Goal: Task Accomplishment & Management: Manage account settings

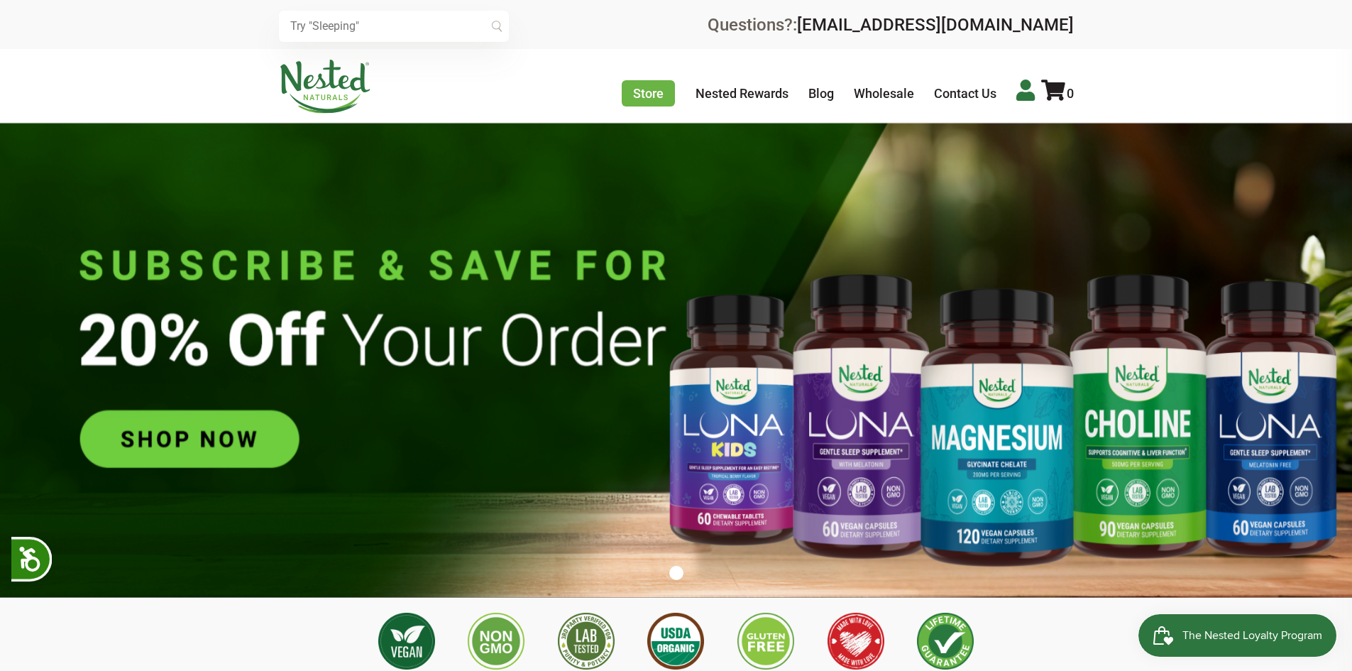
click at [1022, 92] on icon at bounding box center [1026, 90] width 18 height 21
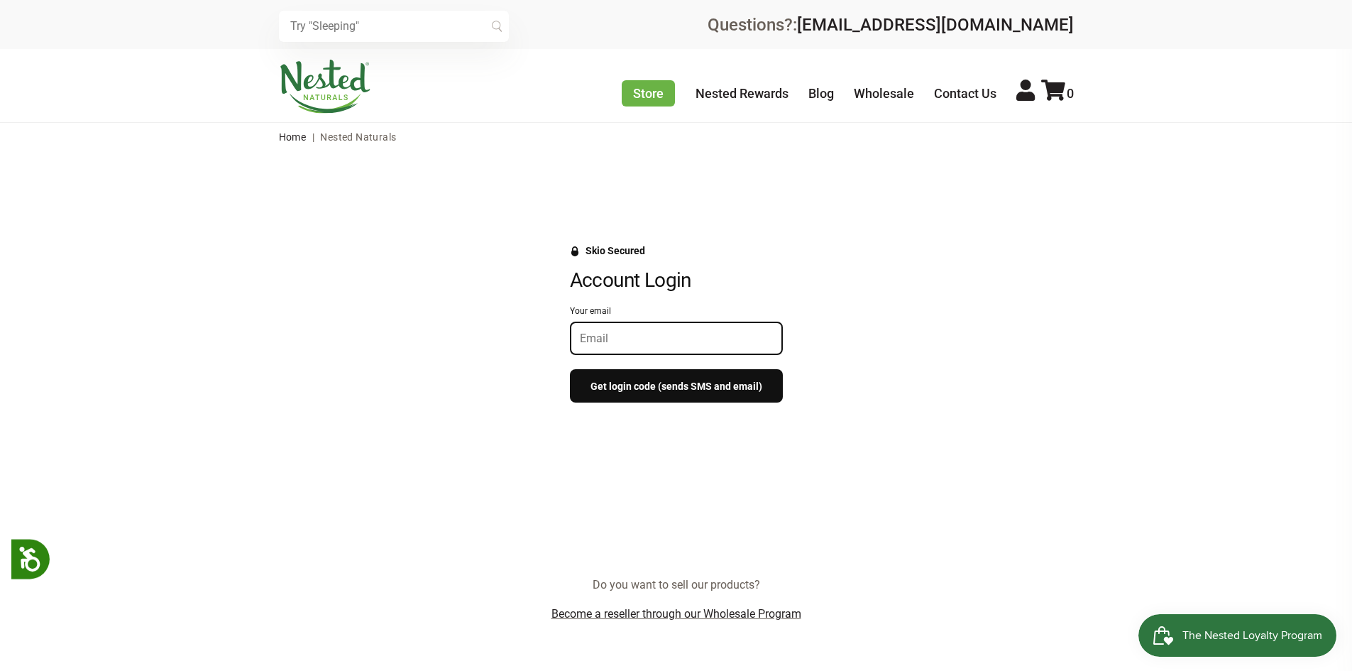
click at [603, 334] on input "Your email" at bounding box center [676, 338] width 193 height 13
type input "mccarthy_home@hotmail.com"
click at [620, 384] on button "Get login code (sends SMS and email)" at bounding box center [676, 385] width 213 height 33
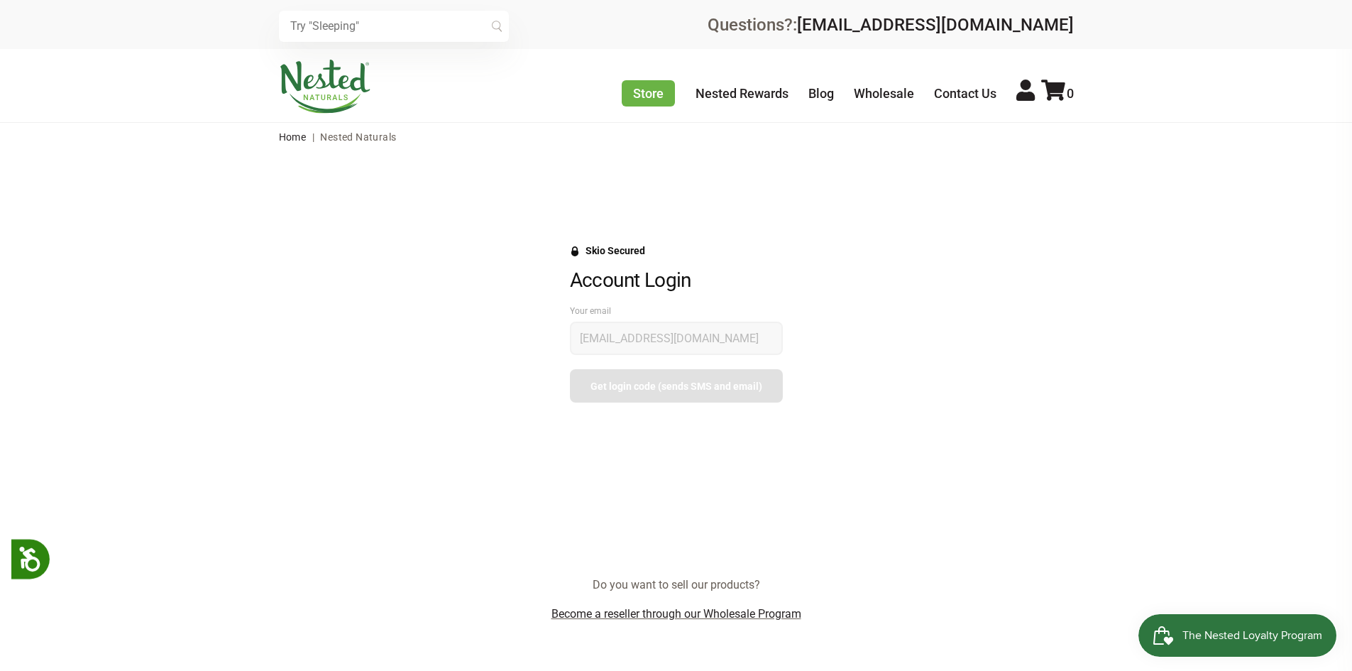
click at [620, 384] on div at bounding box center [676, 355] width 213 height 97
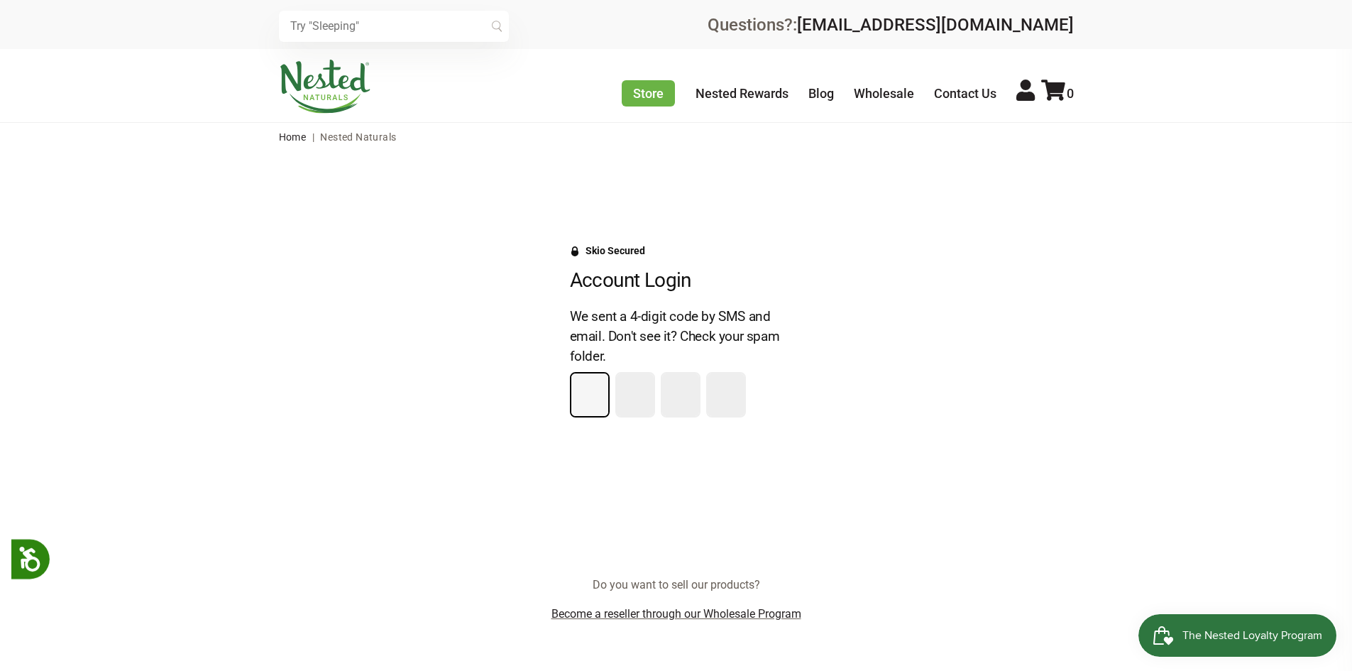
type input "3"
type input "7"
type input "2"
type input "7"
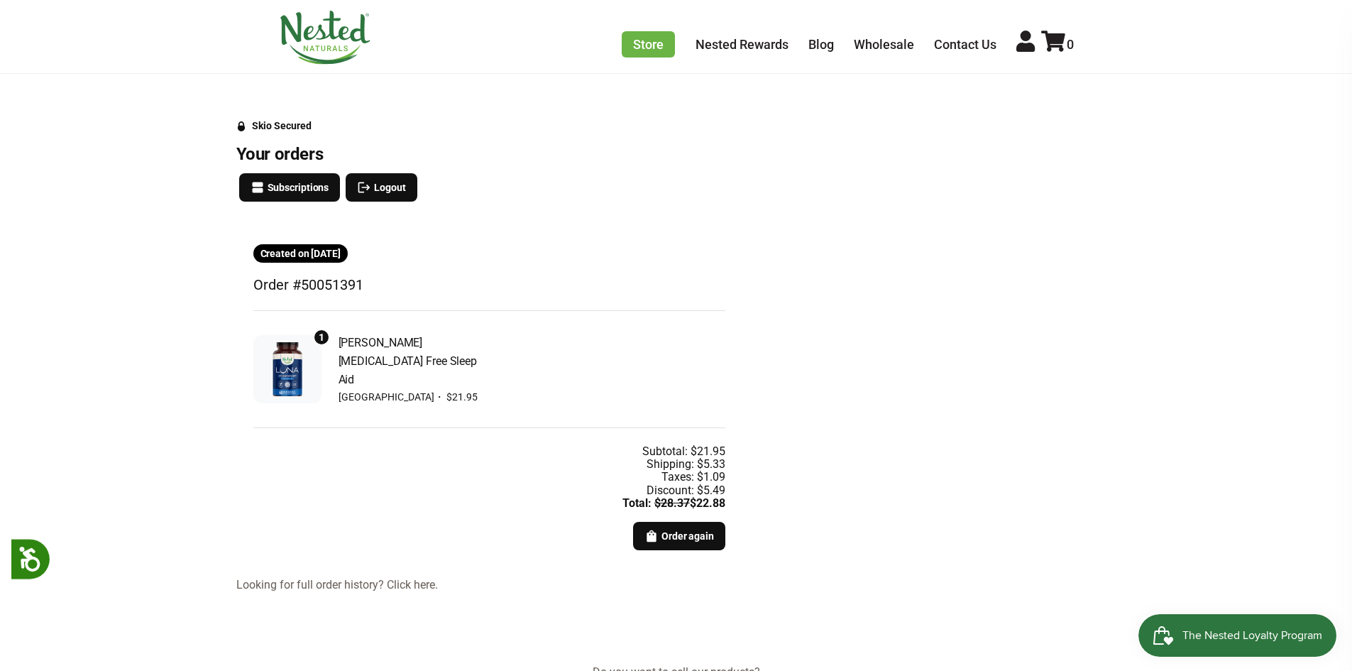
scroll to position [124, 0]
click at [280, 182] on span "Subscriptions" at bounding box center [299, 188] width 62 height 16
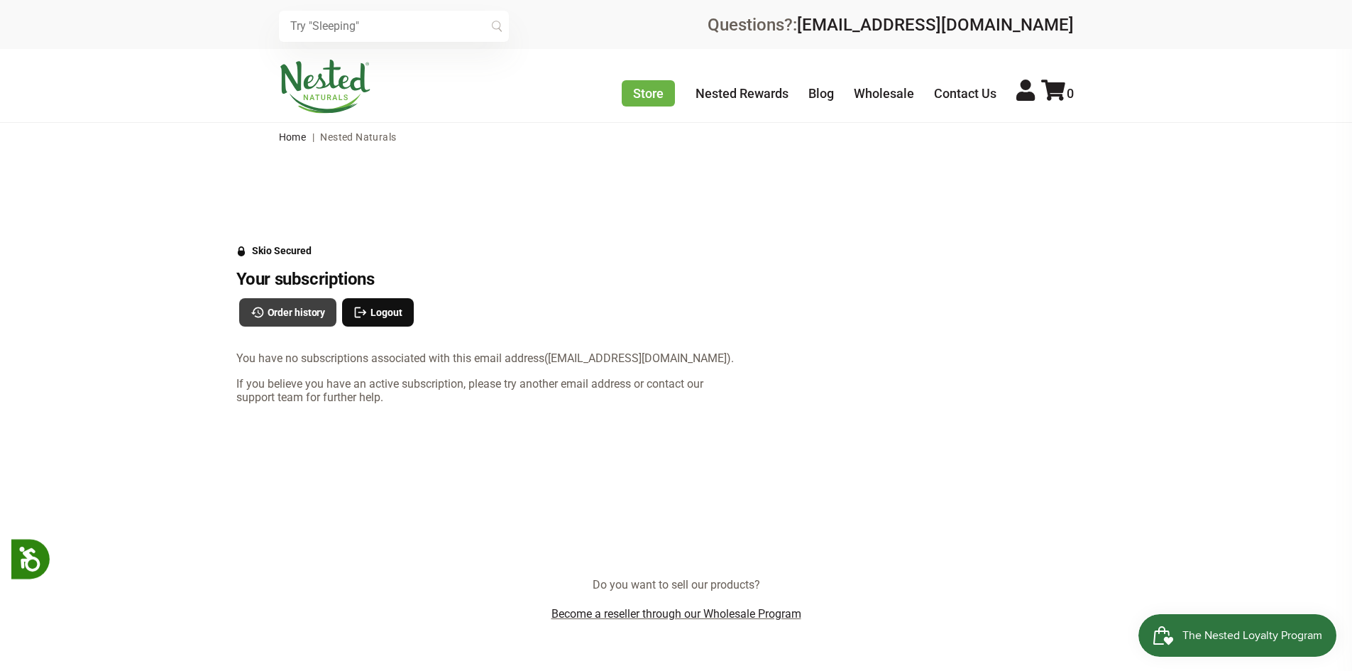
click at [275, 307] on span "Order history" at bounding box center [297, 313] width 58 height 16
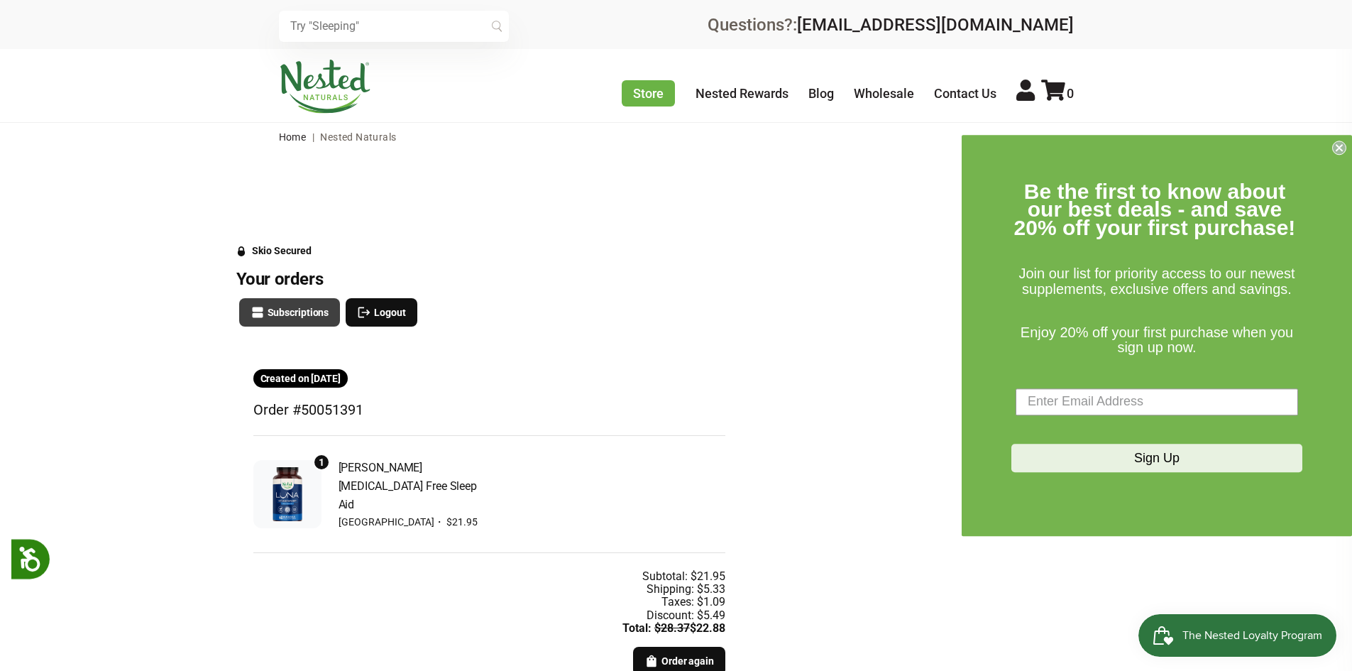
click at [273, 310] on span "Subscriptions" at bounding box center [299, 313] width 62 height 16
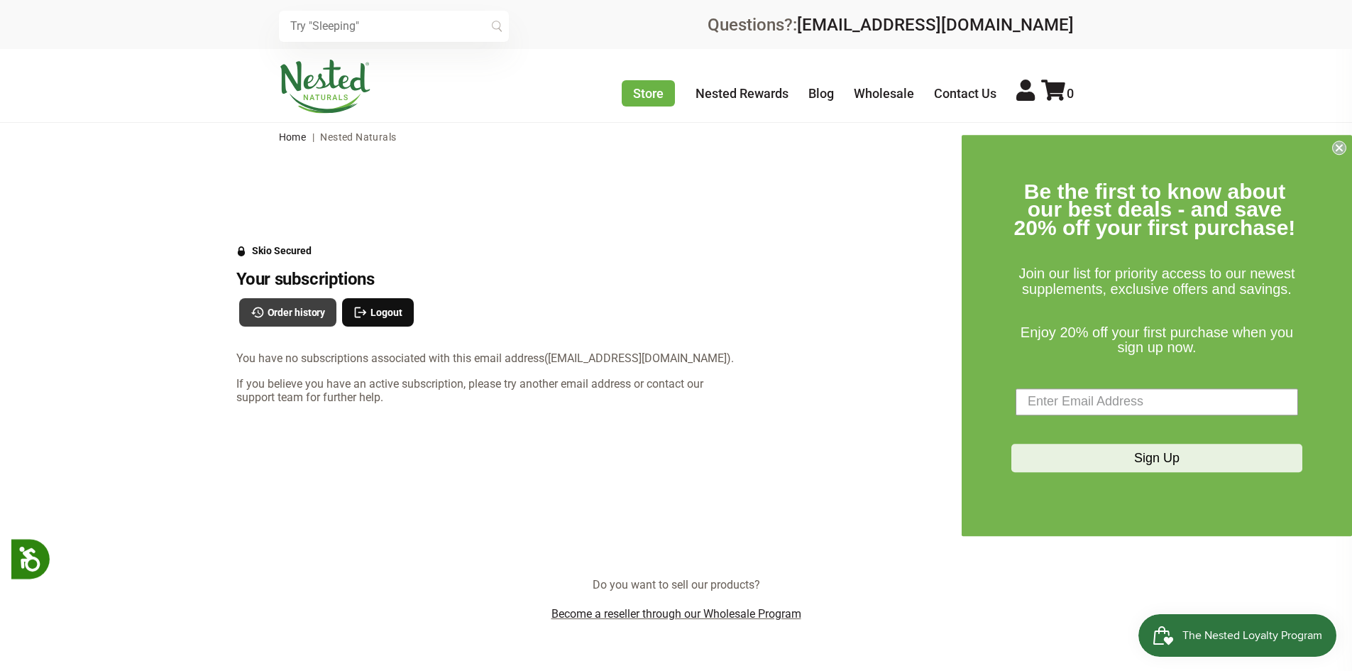
click at [295, 316] on span "Order history" at bounding box center [297, 313] width 58 height 16
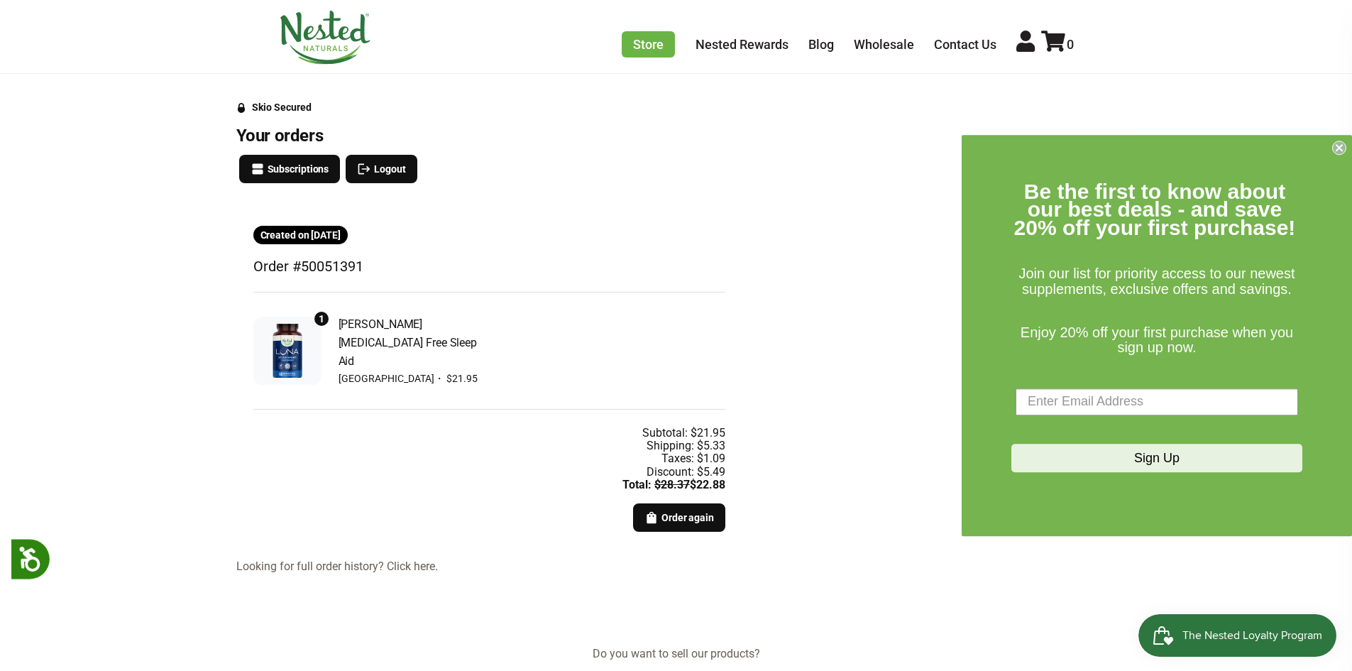
scroll to position [144, 0]
click at [1024, 46] on icon at bounding box center [1026, 41] width 18 height 21
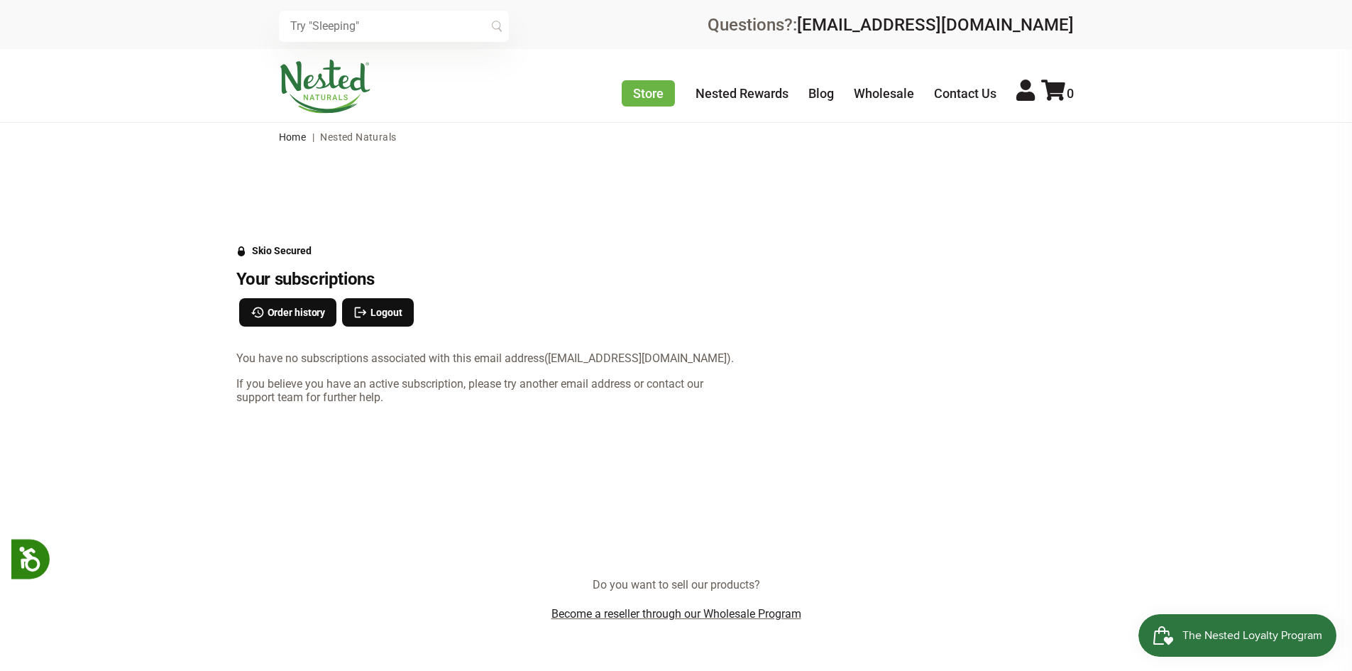
click at [1200, 633] on span "The Nested Loyalty Program" at bounding box center [1253, 635] width 140 height 21
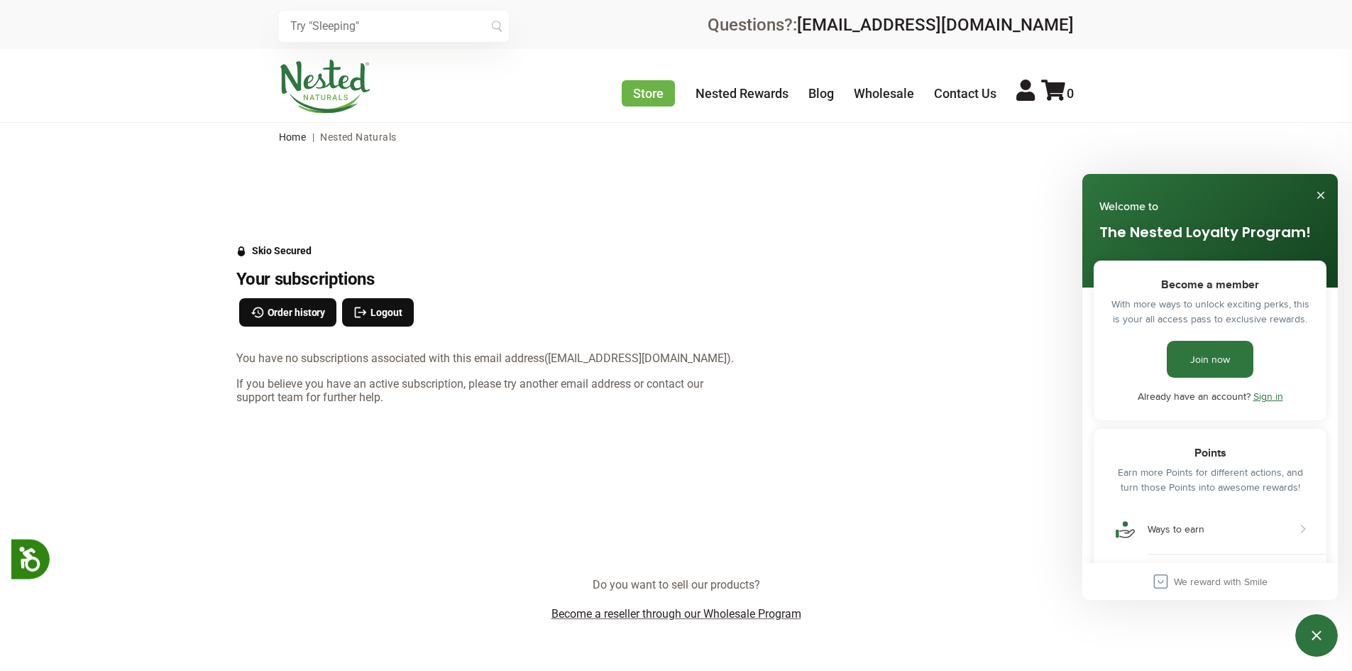
click at [1273, 395] on link "Sign in" at bounding box center [1269, 396] width 30 height 14
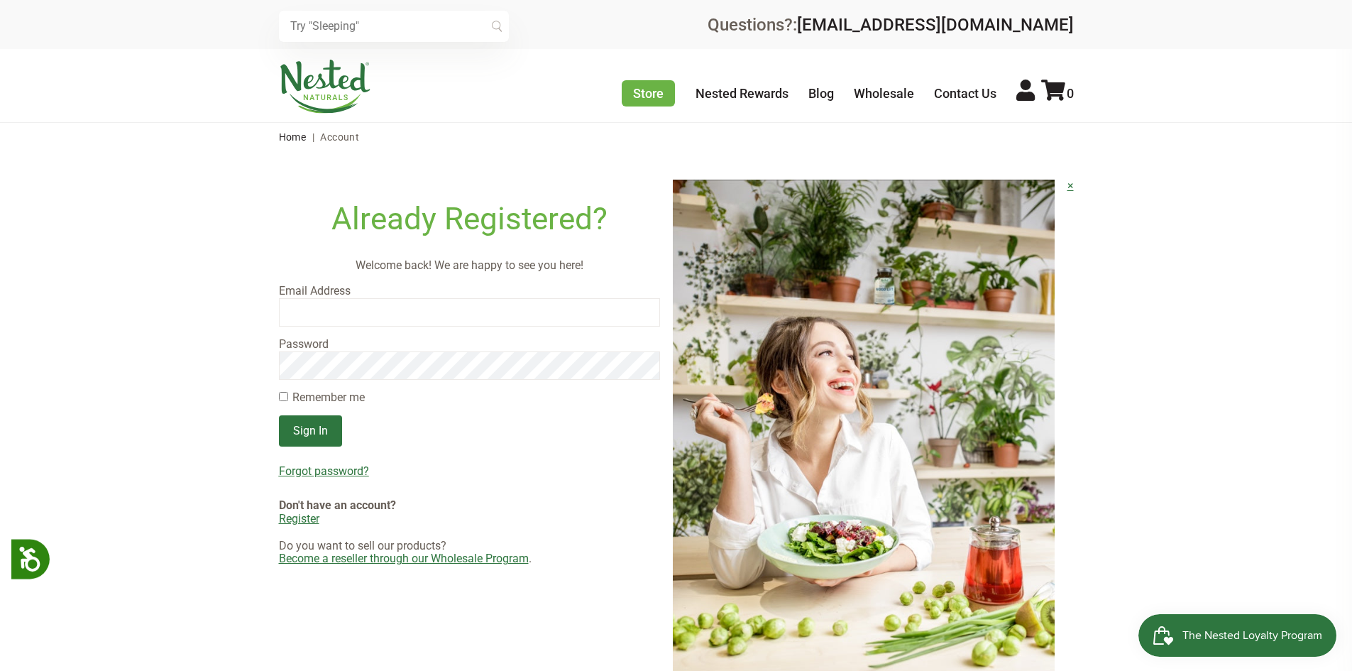
click at [307, 303] on input "email" at bounding box center [470, 312] width 382 height 28
type input "mccarthy_home@hotmail.com"
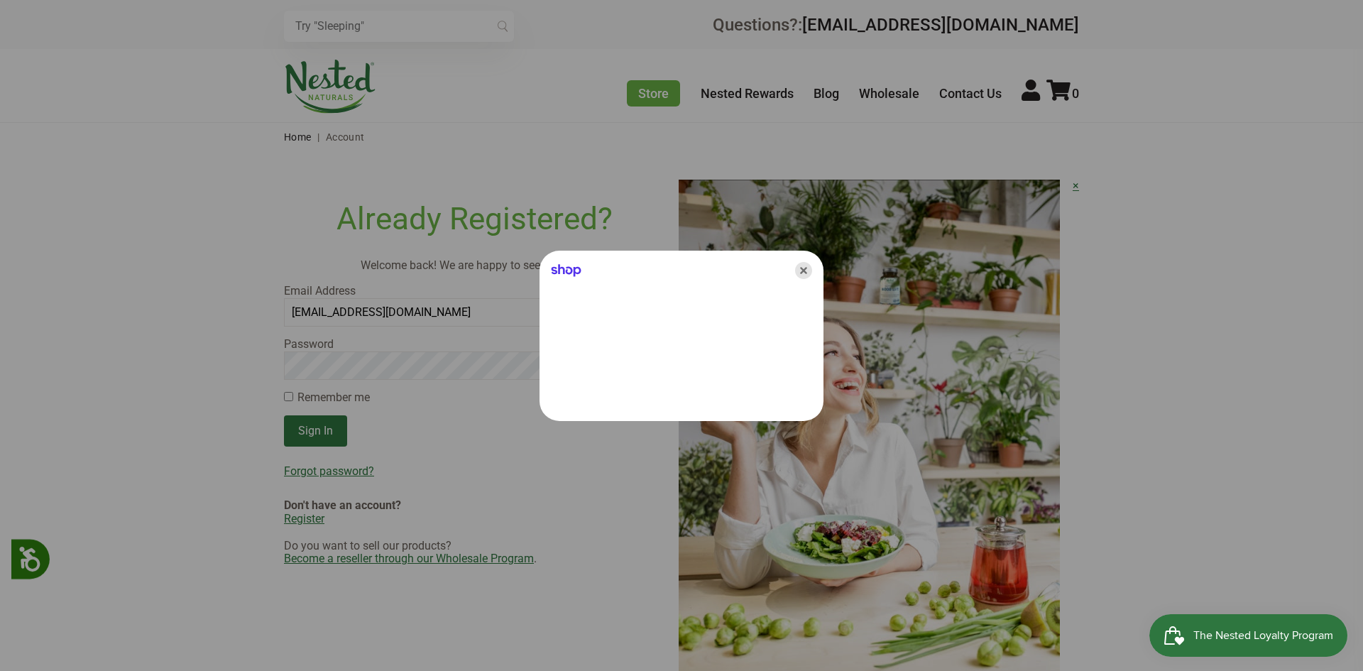
click at [804, 275] on icon "Close" at bounding box center [803, 270] width 17 height 17
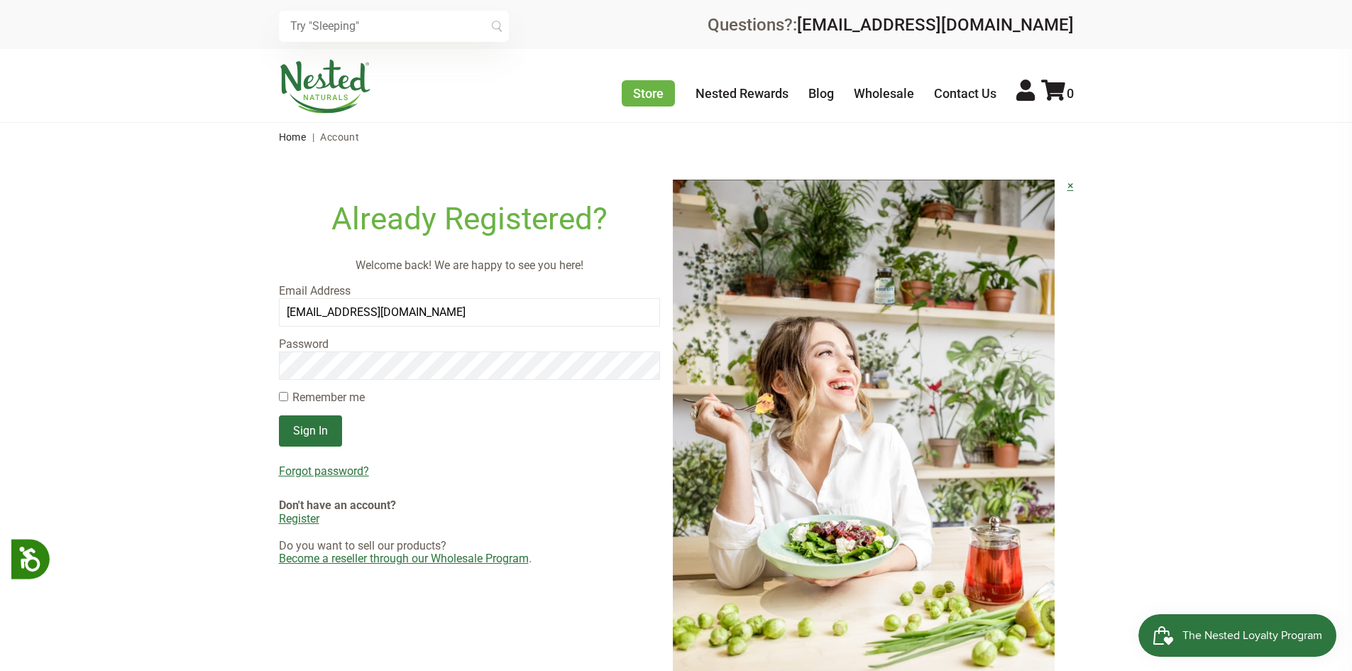
click at [294, 515] on link "Register" at bounding box center [299, 518] width 40 height 13
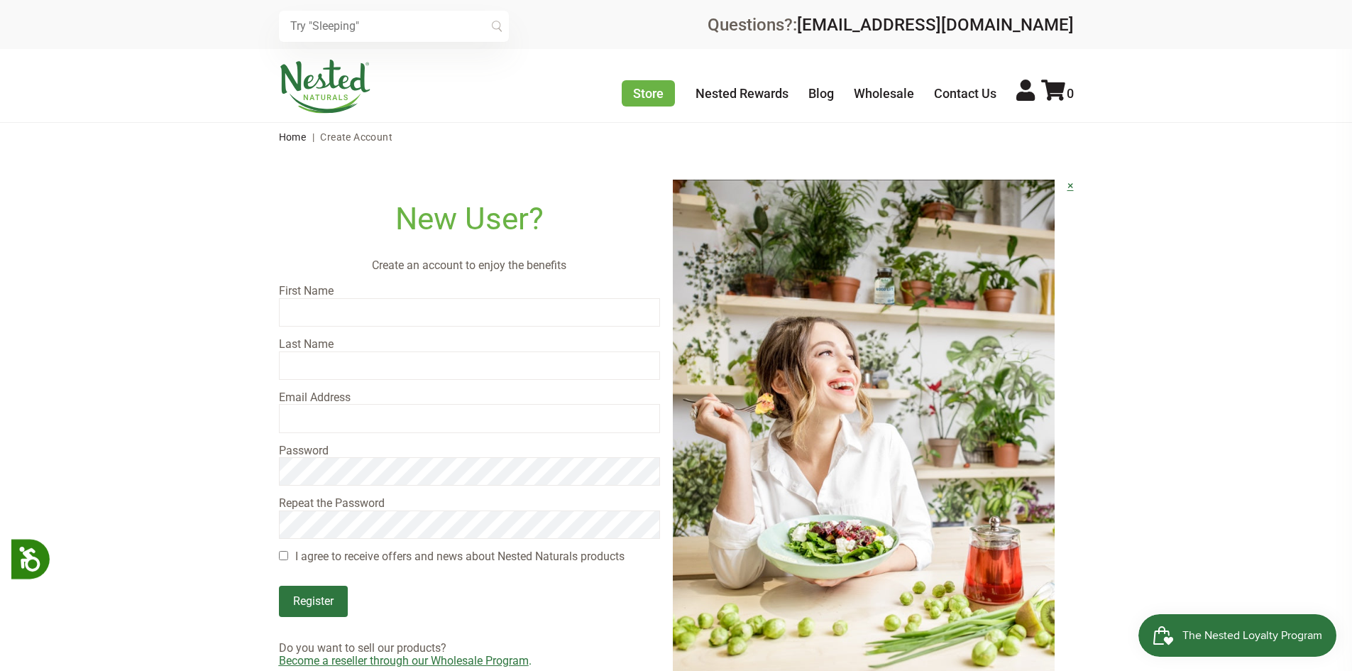
click at [318, 307] on form "First Name Last Name Email Address Password Repeat the Password I agree to rece…" at bounding box center [470, 451] width 382 height 332
click at [318, 307] on input "text" at bounding box center [470, 312] width 382 height 28
type input "Gail"
click at [319, 307] on input "Gail" at bounding box center [470, 312] width 382 height 28
type input "McCarthy"
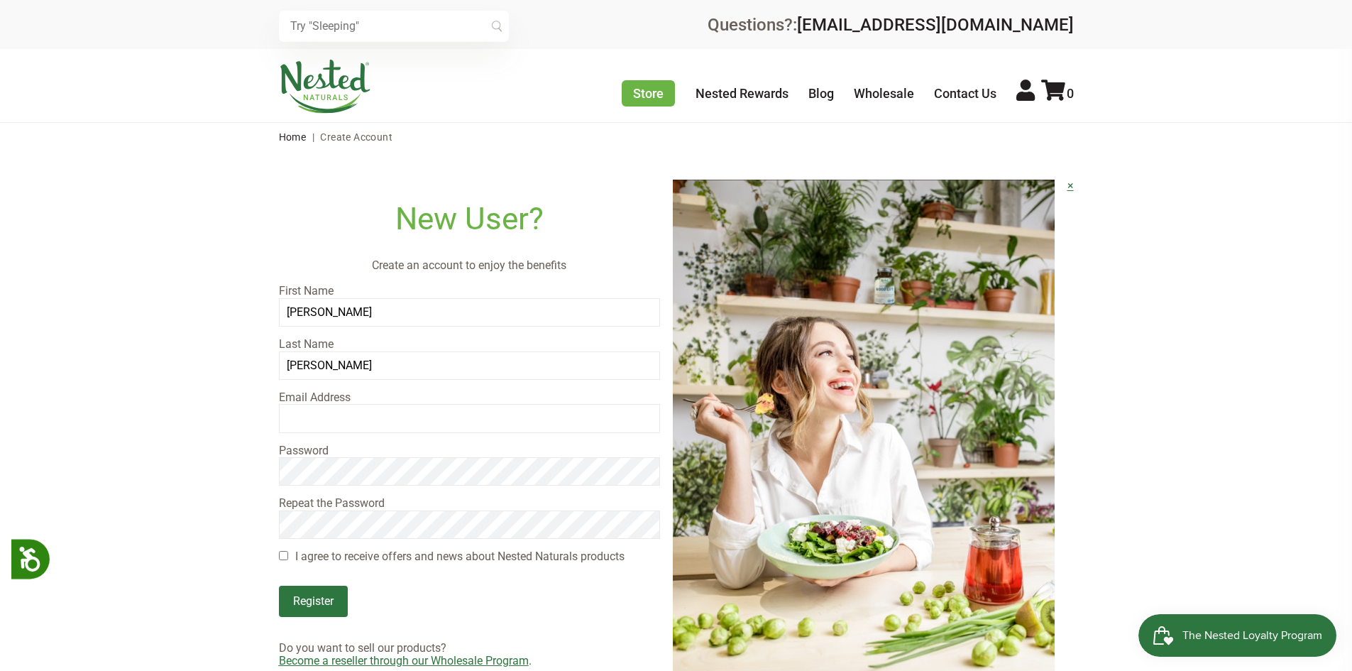
type input "mccarthy_home@hotmail.com"
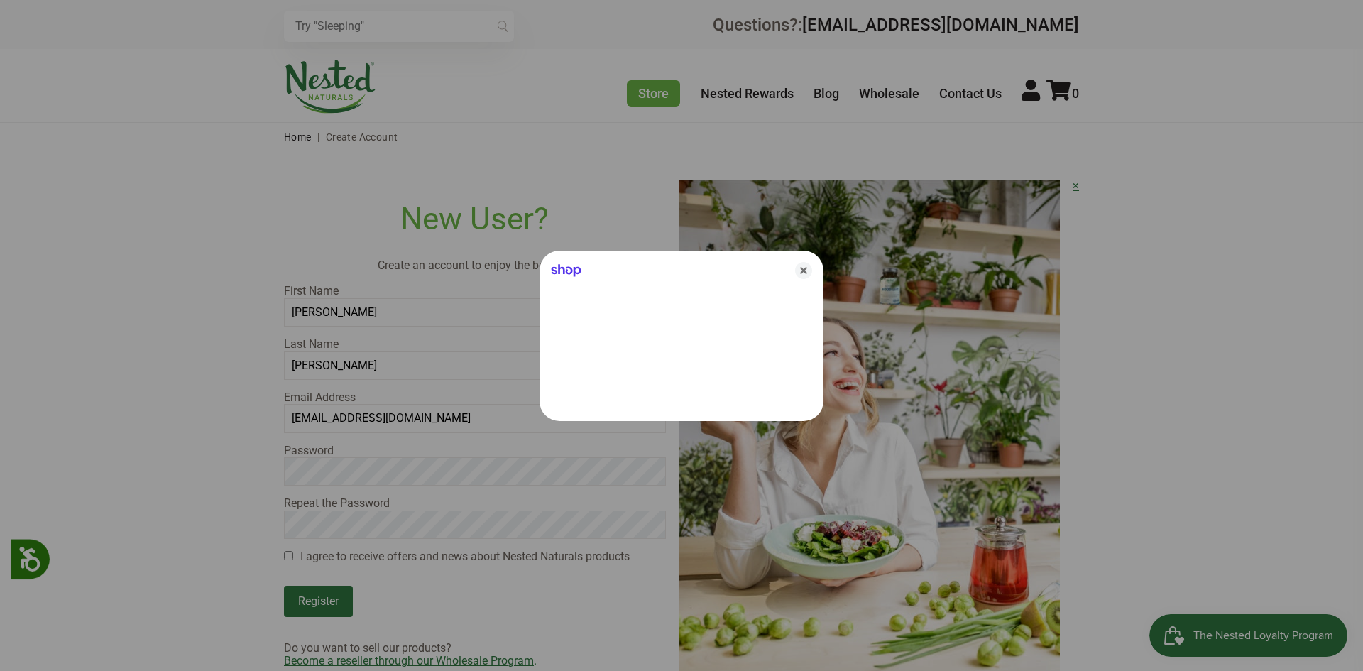
click at [314, 473] on div at bounding box center [681, 335] width 1363 height 671
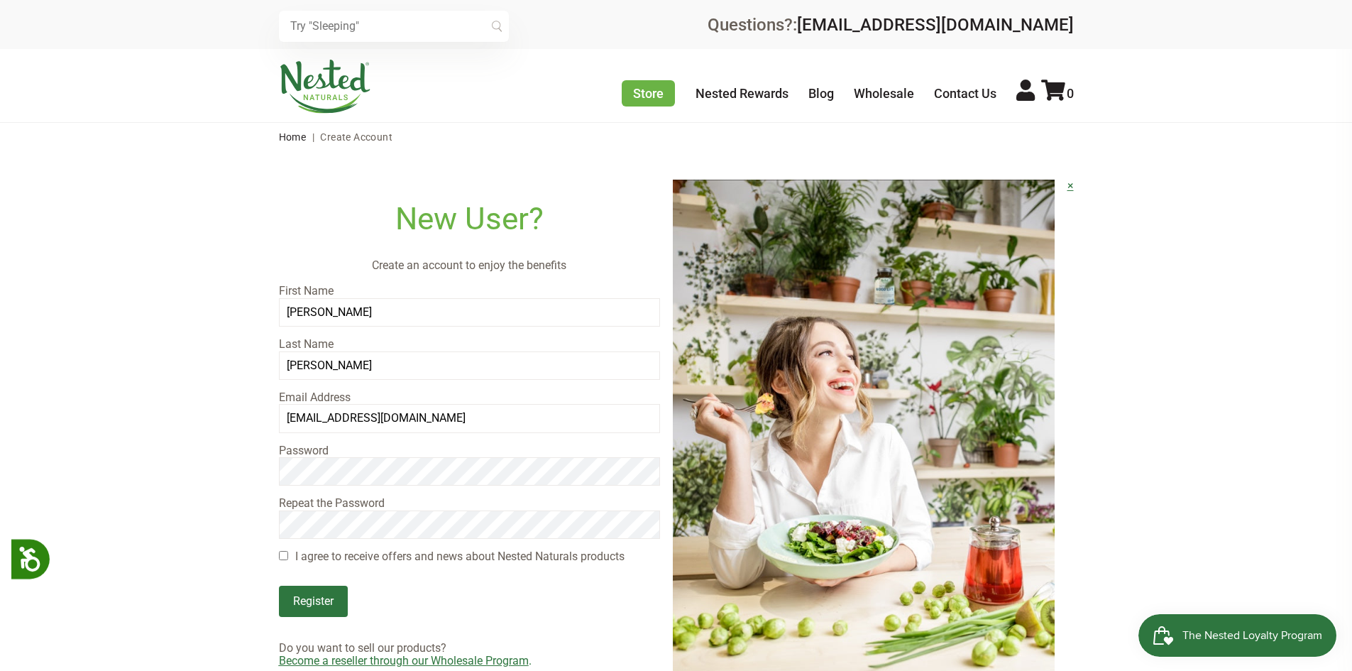
click at [278, 554] on main "New User? Create an account to enjoy the benefits First Name Gail Last Name McC…" at bounding box center [676, 429] width 1352 height 556
click at [284, 554] on input "I agree to receive offers and news about Nested Naturals products" at bounding box center [283, 555] width 9 height 9
checkbox input "true"
click at [314, 605] on input "Register" at bounding box center [313, 601] width 69 height 31
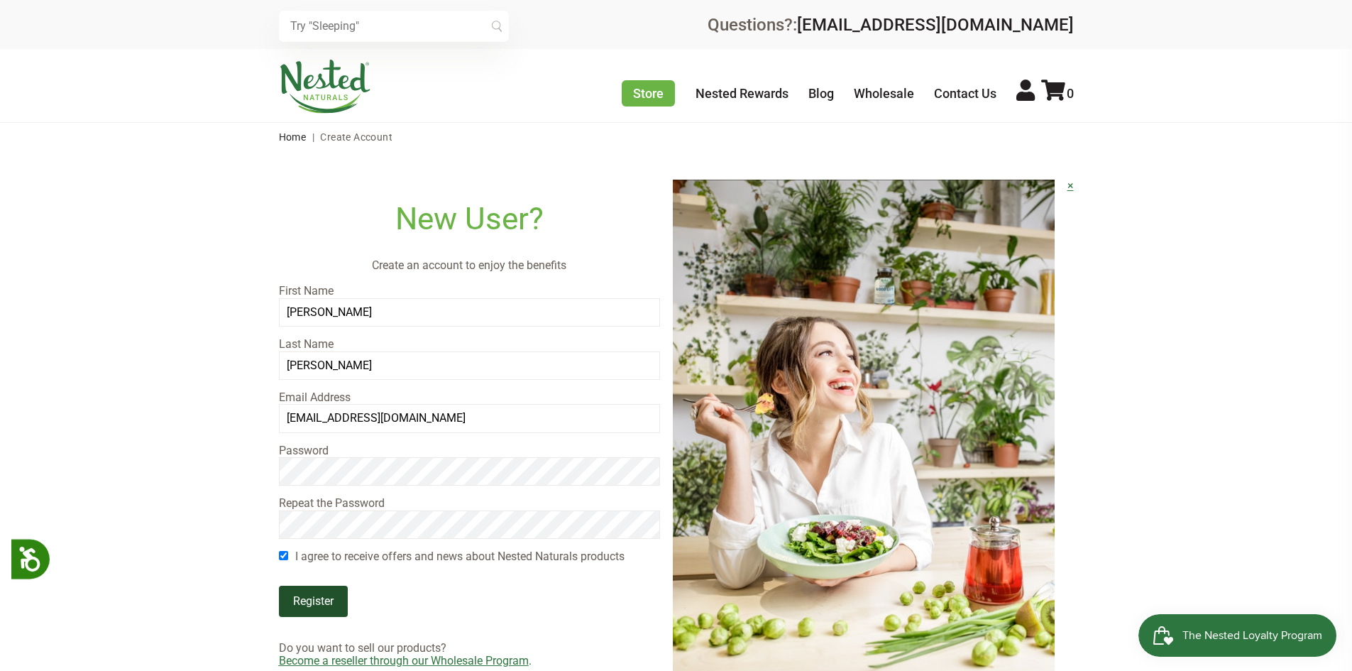
click at [314, 605] on input "Register" at bounding box center [313, 601] width 69 height 31
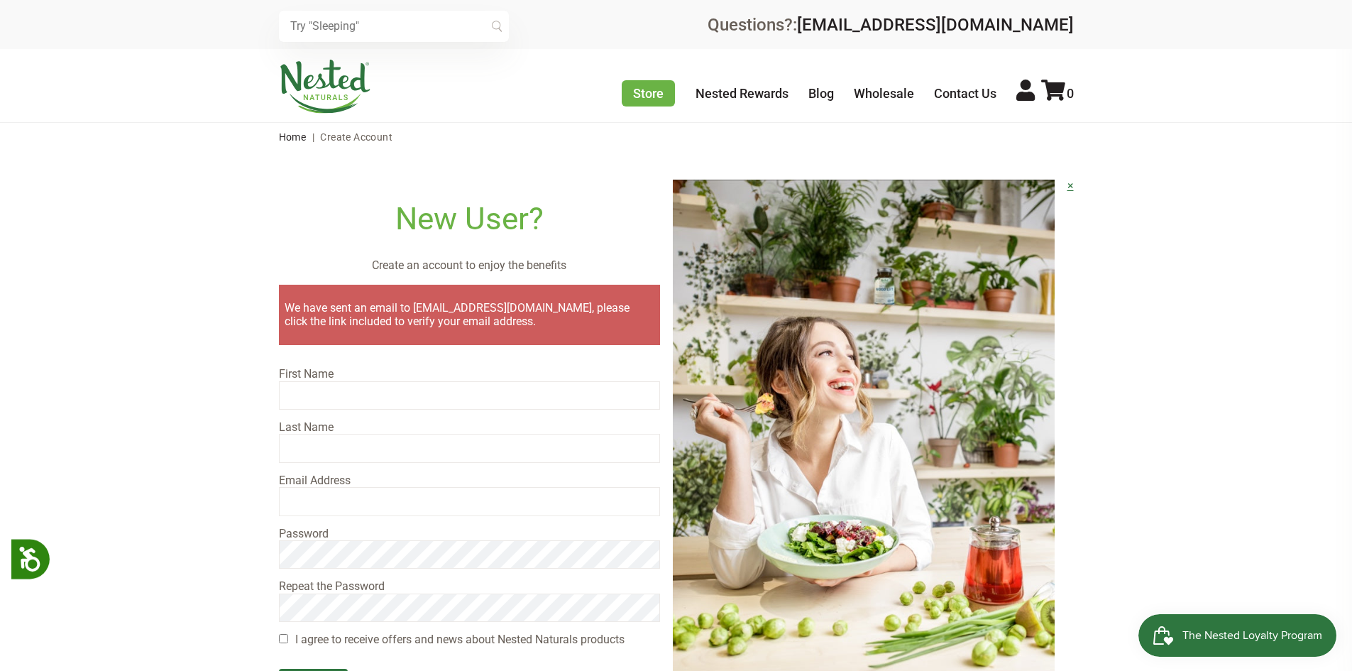
click at [315, 388] on input "text" at bounding box center [470, 395] width 382 height 28
type input "Gail"
type input "McCarthy"
type input "mccarthy_home@hotmail.com"
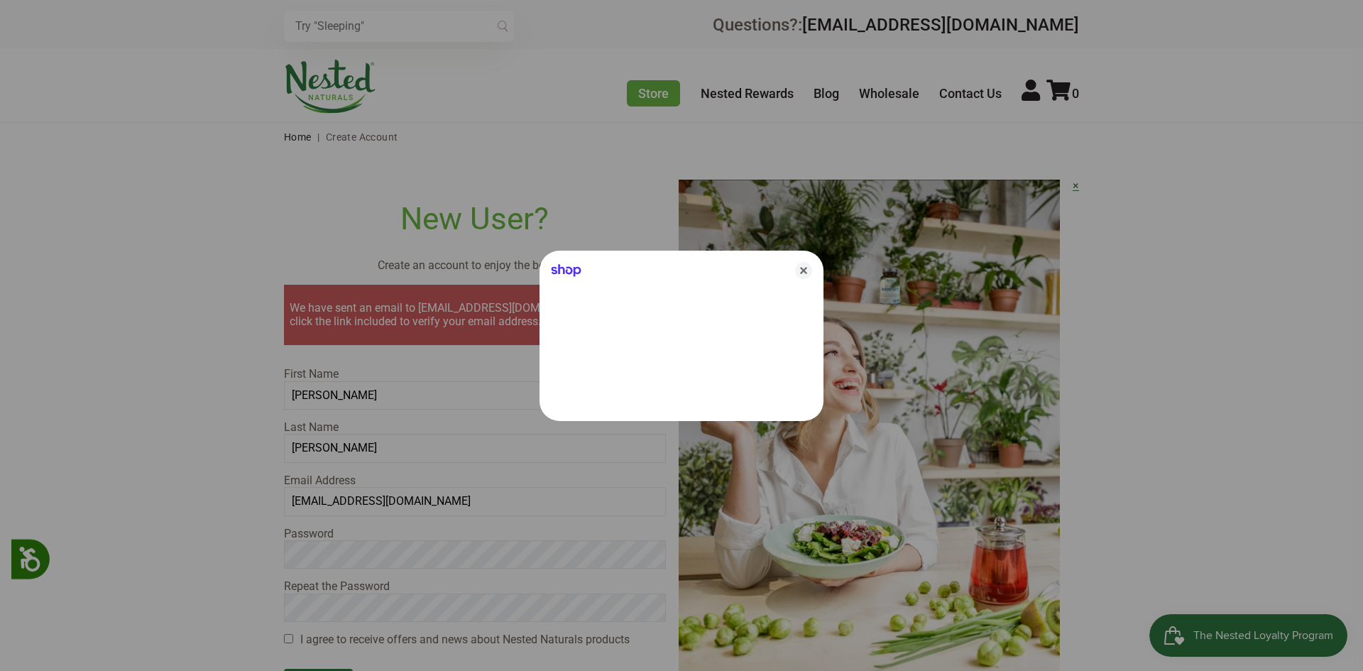
click at [182, 421] on div at bounding box center [681, 335] width 1363 height 671
click at [799, 271] on icon "Close" at bounding box center [803, 270] width 17 height 17
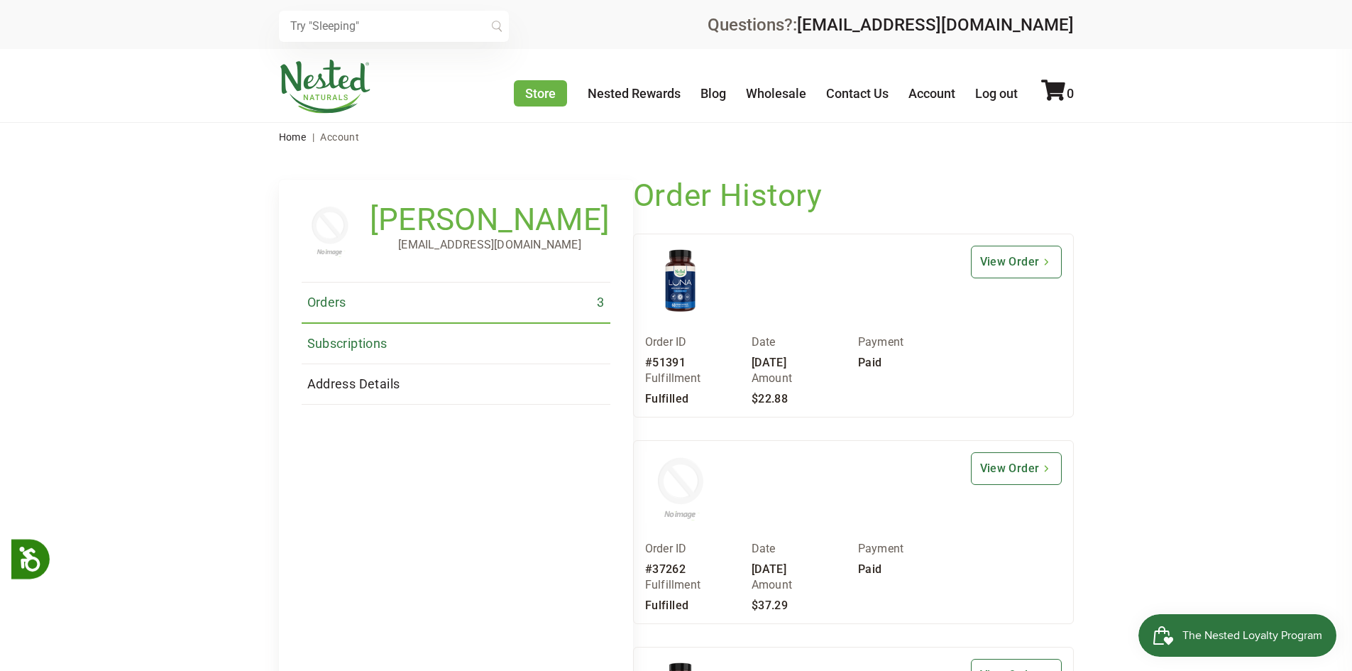
click at [388, 355] on link "Subscriptions" at bounding box center [456, 344] width 309 height 40
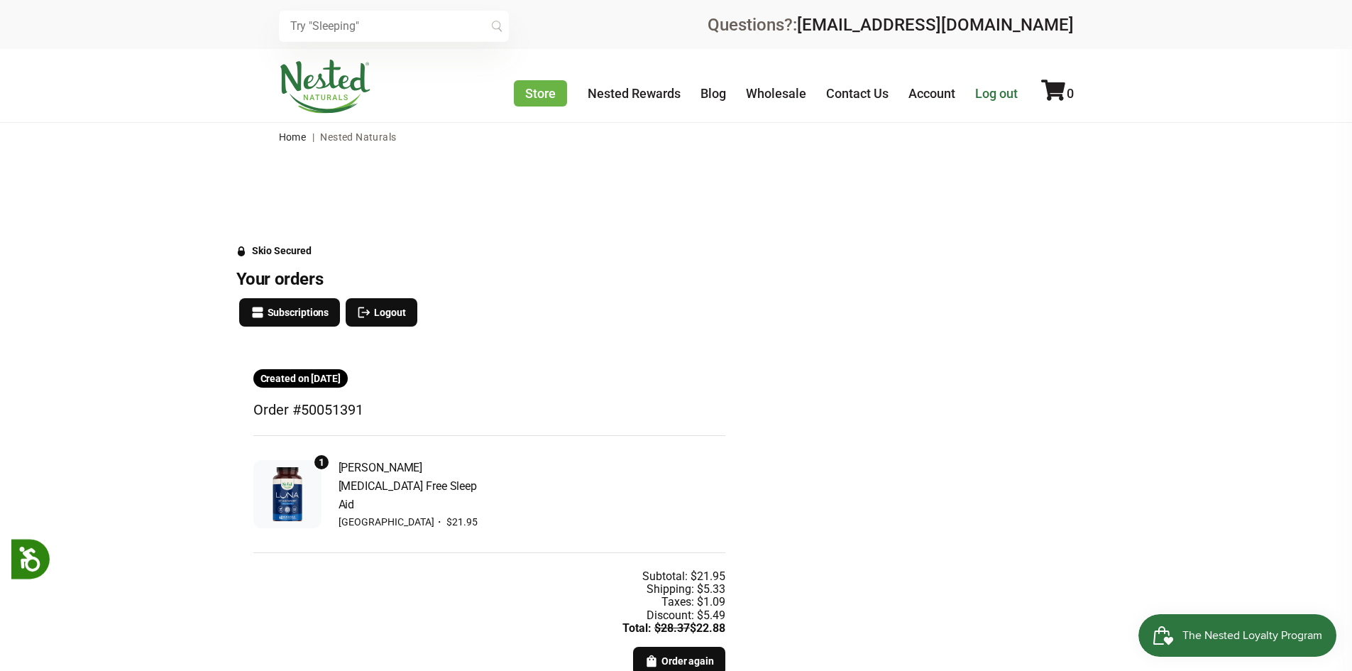
click at [991, 92] on link "Log out" at bounding box center [996, 93] width 43 height 15
